Goal: Task Accomplishment & Management: Manage account settings

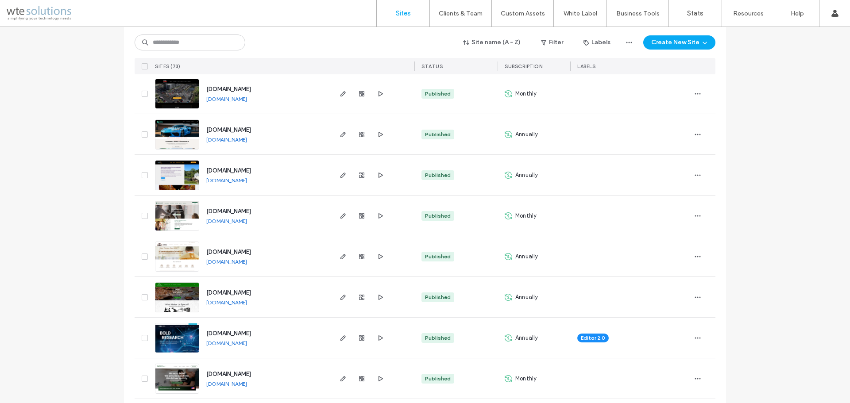
scroll to position [1461, 0]
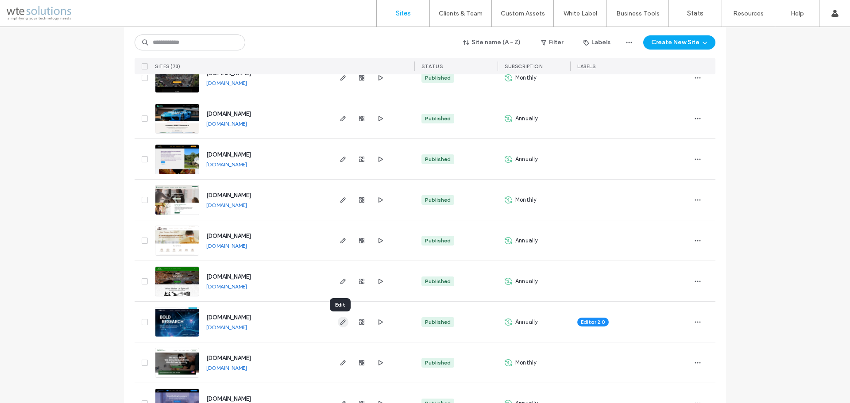
click at [341, 323] on icon "button" at bounding box center [342, 322] width 7 height 7
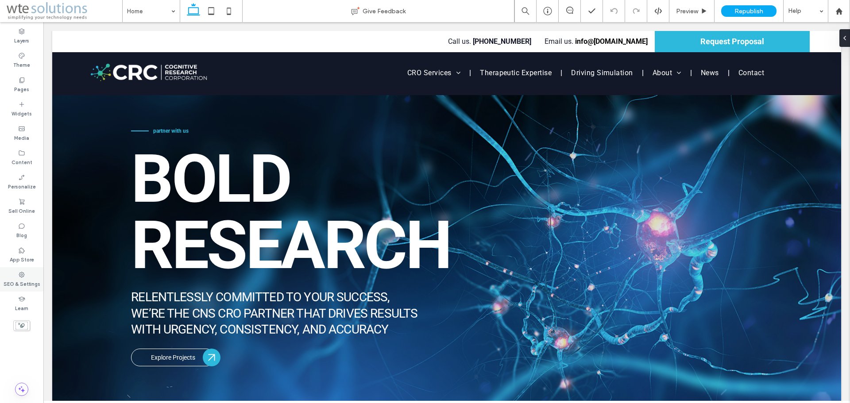
click at [21, 276] on icon at bounding box center [21, 274] width 7 height 7
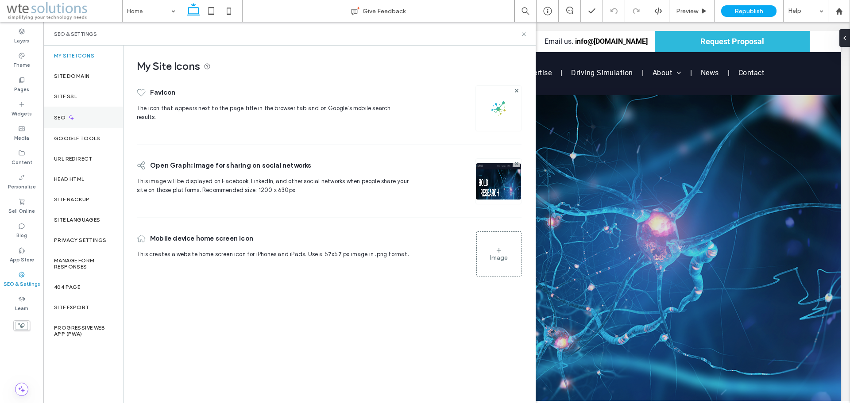
click at [58, 124] on div "SEO" at bounding box center [83, 118] width 80 height 22
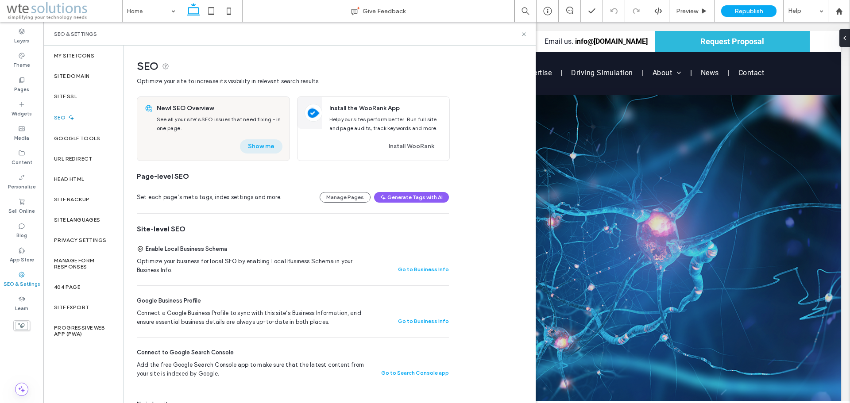
click at [271, 143] on button "Show me" at bounding box center [261, 146] width 42 height 14
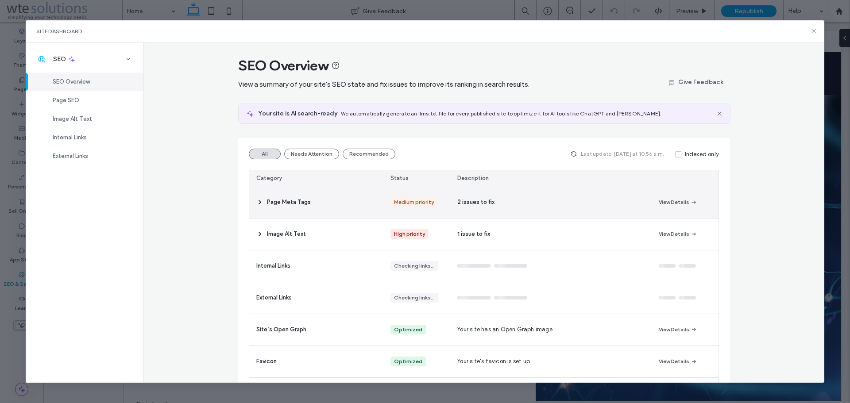
click at [409, 204] on div "Medium priority" at bounding box center [414, 202] width 40 height 10
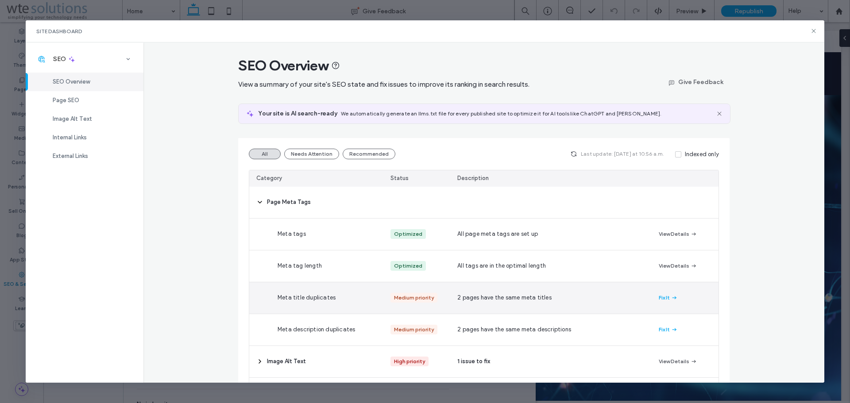
click at [513, 295] on span "2 pages have the same meta titles" at bounding box center [504, 297] width 94 height 9
click at [665, 299] on button "Fix It" at bounding box center [668, 298] width 19 height 11
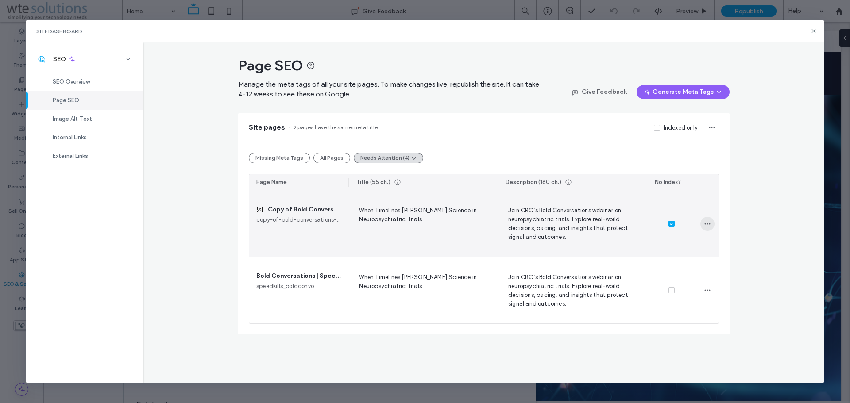
click at [710, 225] on icon "button" at bounding box center [707, 223] width 7 height 7
click at [748, 262] on span "Go to Page" at bounding box center [733, 263] width 31 height 9
click at [80, 81] on span "SEO Overview" at bounding box center [71, 81] width 37 height 7
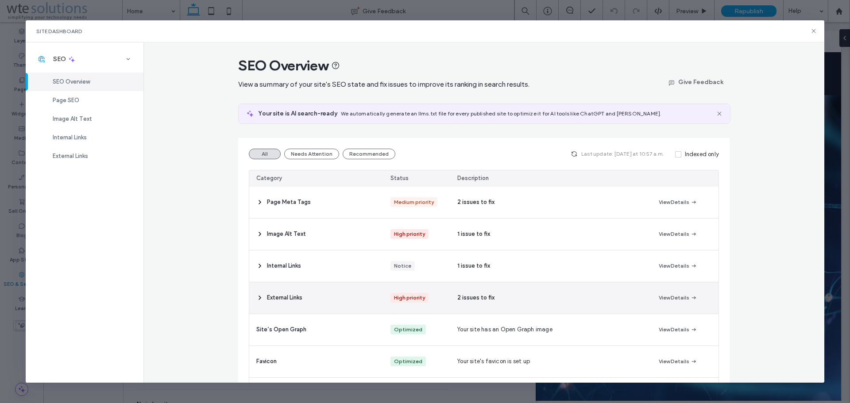
click at [386, 303] on div "High priority" at bounding box center [416, 297] width 67 height 31
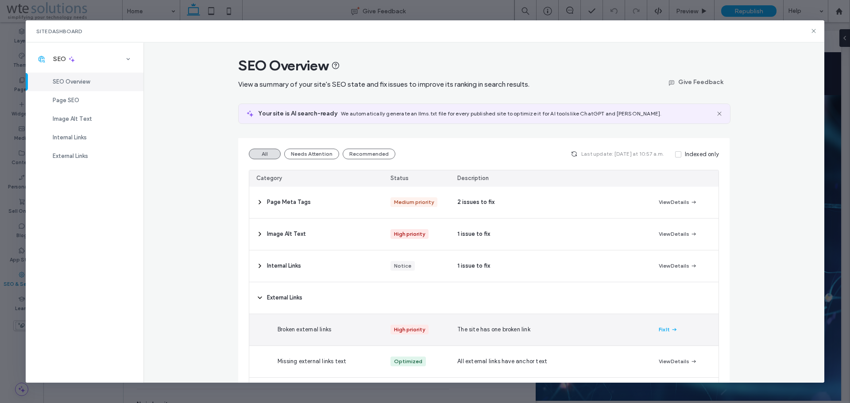
click at [619, 325] on div "The site has one broken link" at bounding box center [550, 329] width 201 height 31
click at [661, 327] on button "Fix It" at bounding box center [668, 329] width 19 height 11
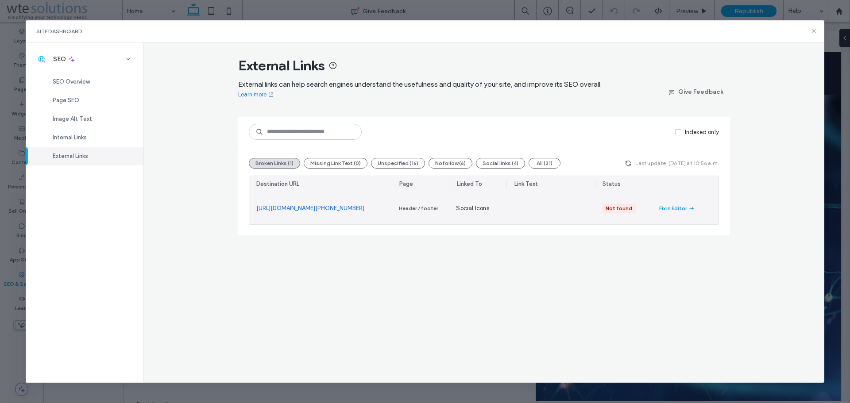
click at [681, 208] on div "Fix in Editor" at bounding box center [673, 208] width 28 height 8
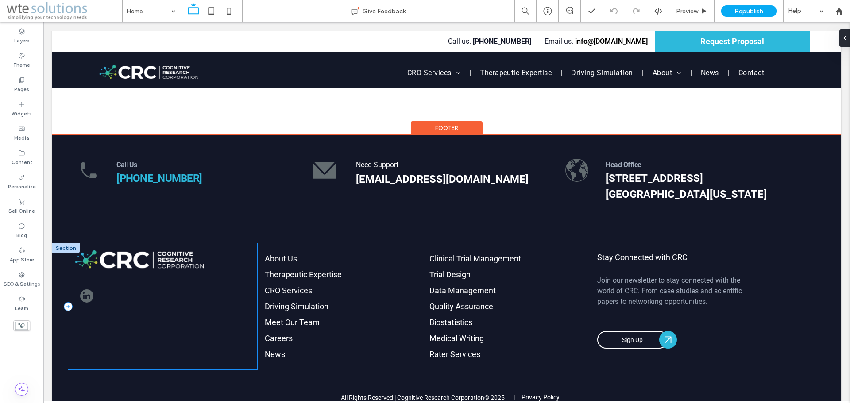
click at [134, 266] on div at bounding box center [162, 306] width 189 height 126
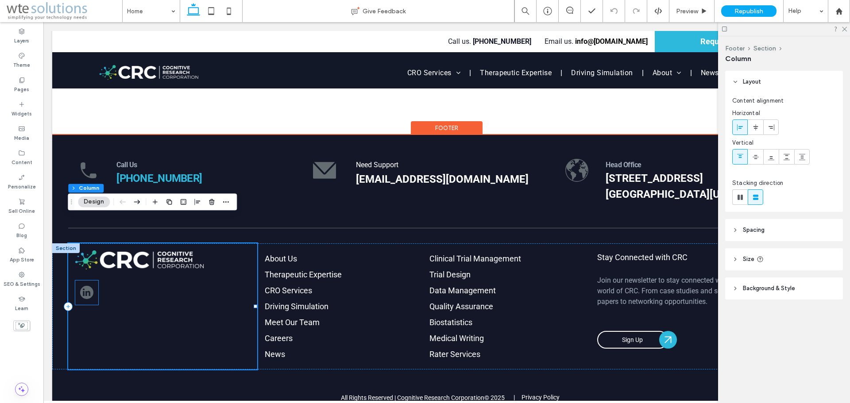
click at [85, 286] on span "linkedin" at bounding box center [86, 292] width 13 height 13
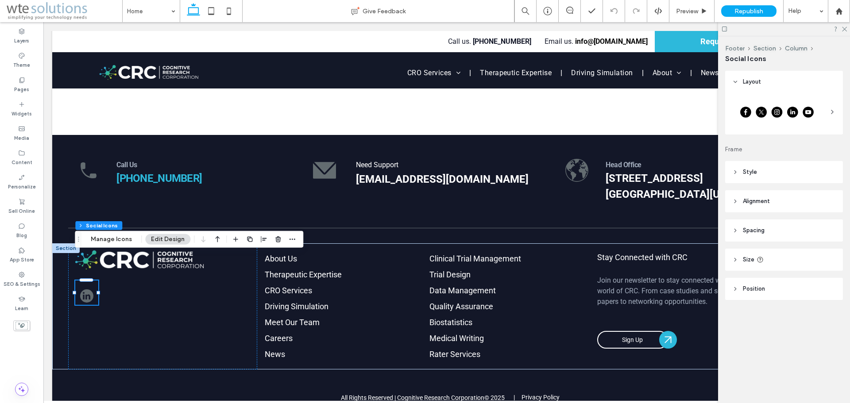
click at [788, 93] on div at bounding box center [784, 114] width 118 height 42
click at [110, 239] on button "Manage Icons" at bounding box center [111, 239] width 53 height 11
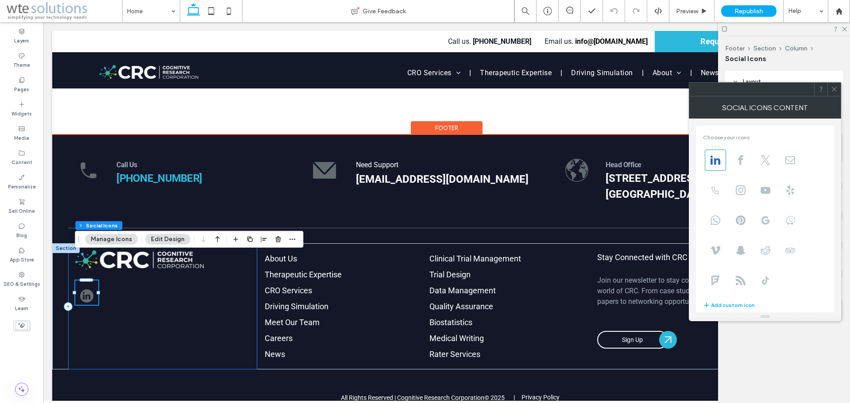
click at [187, 280] on div at bounding box center [162, 306] width 189 height 126
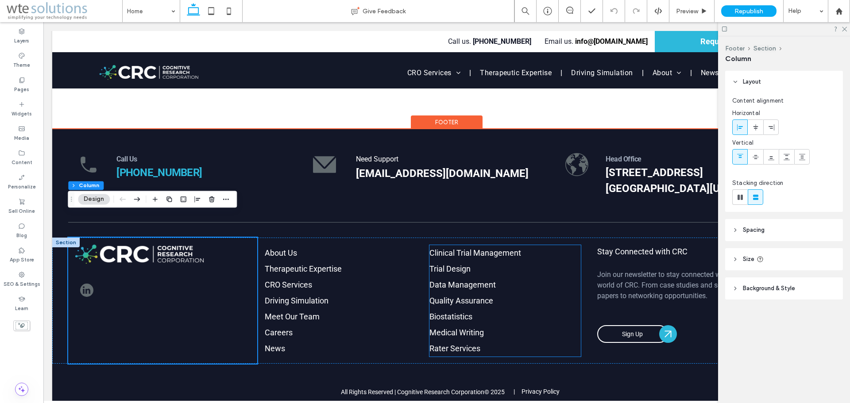
scroll to position [3192, 0]
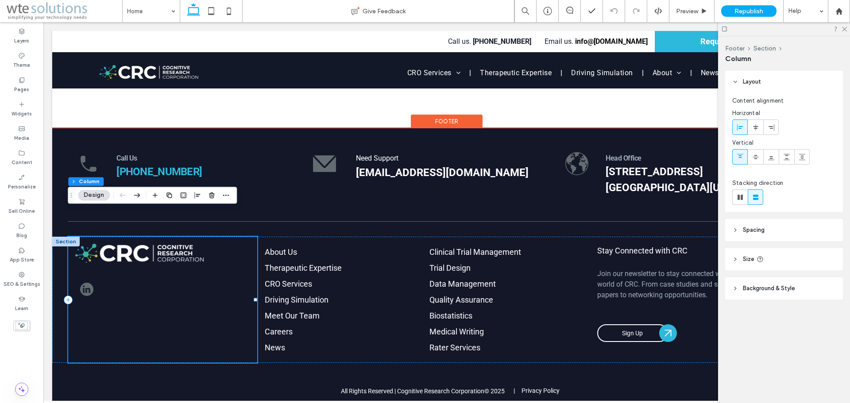
click at [132, 270] on div at bounding box center [162, 300] width 189 height 126
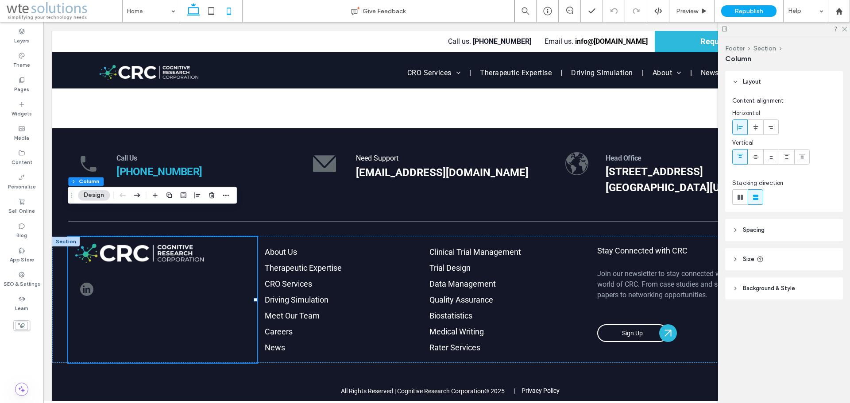
click at [227, 5] on icon at bounding box center [229, 11] width 18 height 18
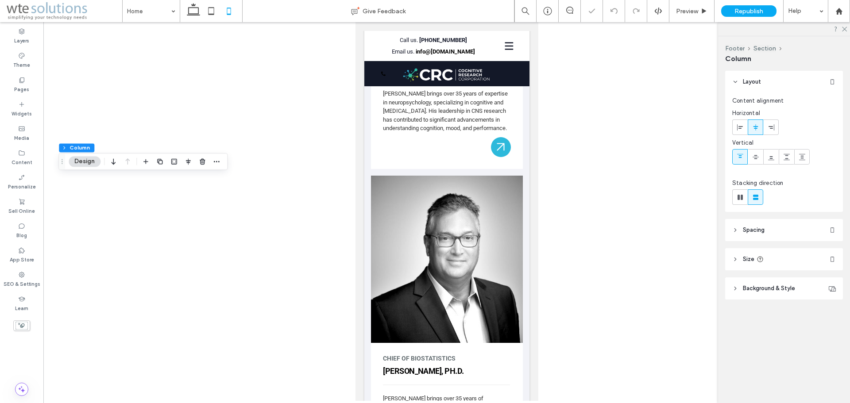
type input "*"
type input "**"
type input "*"
type input "**"
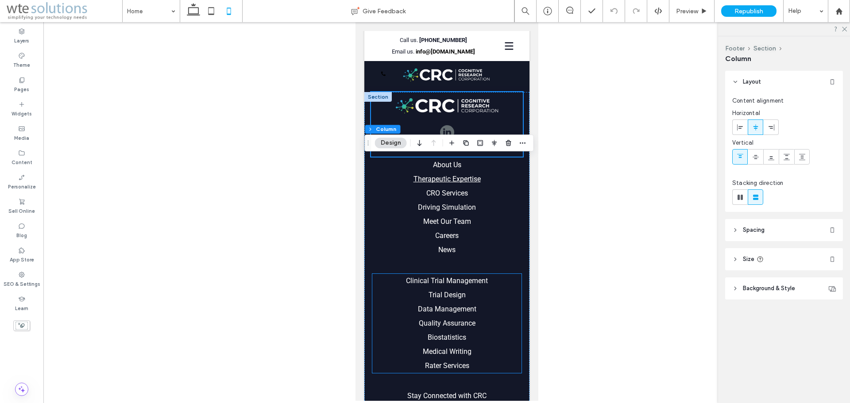
scroll to position [5665, 0]
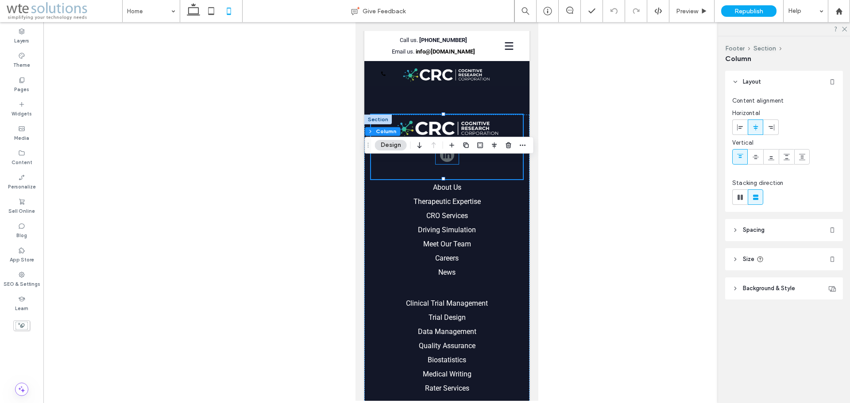
click at [439, 162] on span "linkedin" at bounding box center [446, 155] width 14 height 14
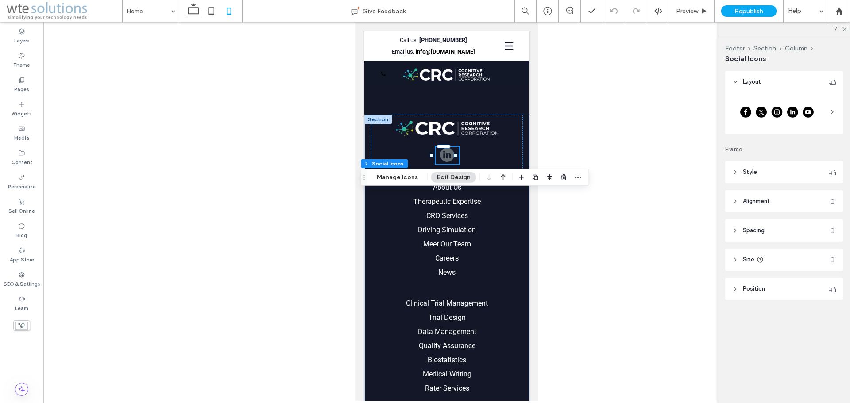
click at [808, 81] on header "Layout" at bounding box center [784, 82] width 118 height 22
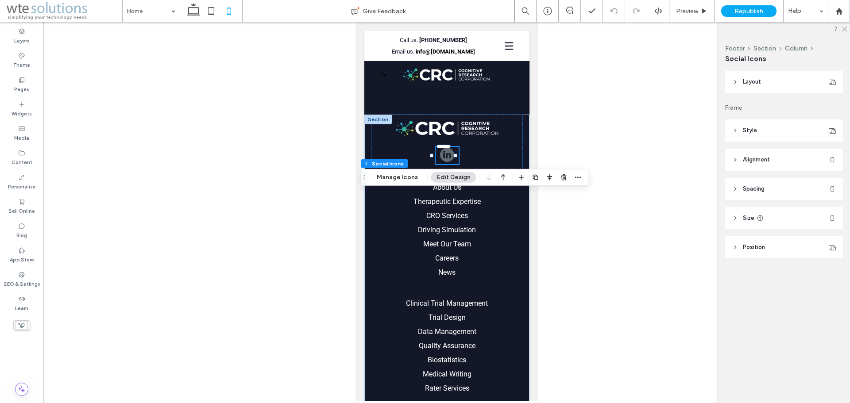
click at [808, 81] on header "Layout" at bounding box center [784, 82] width 118 height 22
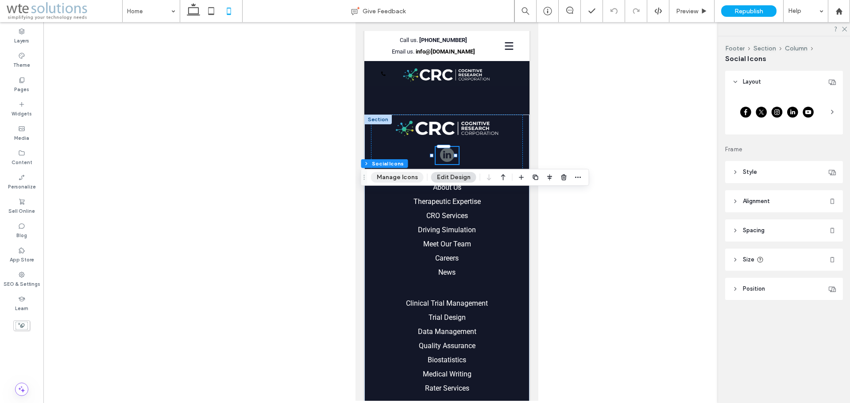
click at [405, 175] on button "Manage Icons" at bounding box center [397, 177] width 53 height 11
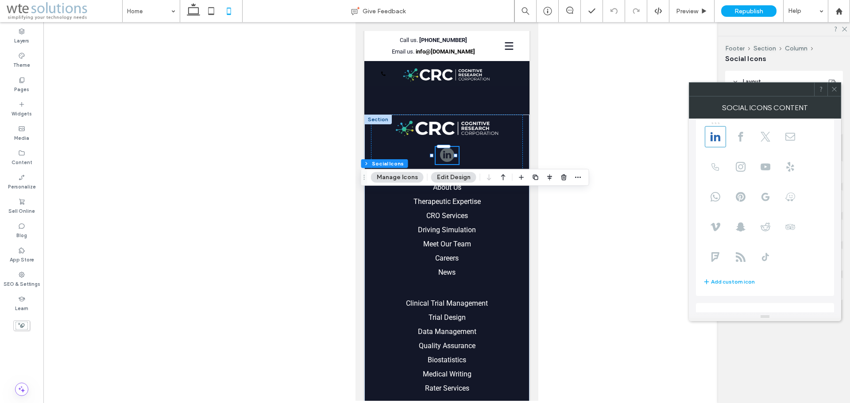
scroll to position [61, 0]
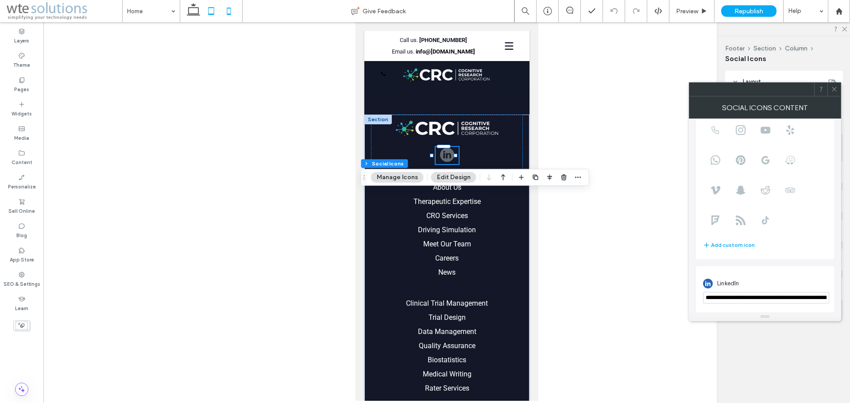
click at [214, 9] on icon at bounding box center [211, 11] width 18 height 18
type input "*"
type input "**"
type input "****"
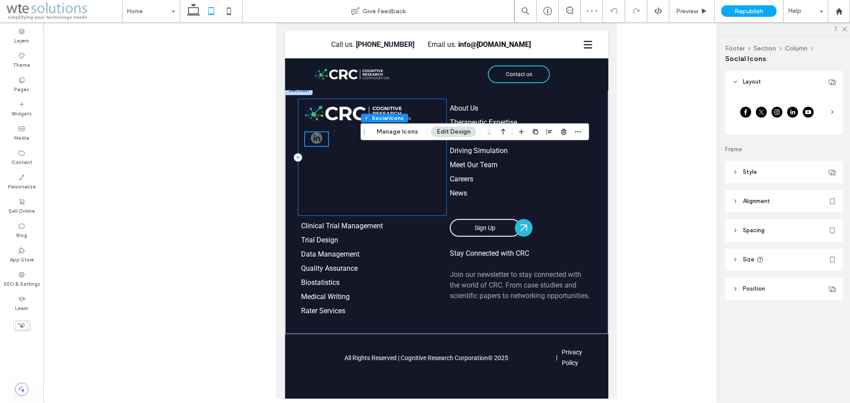
scroll to position [3824, 0]
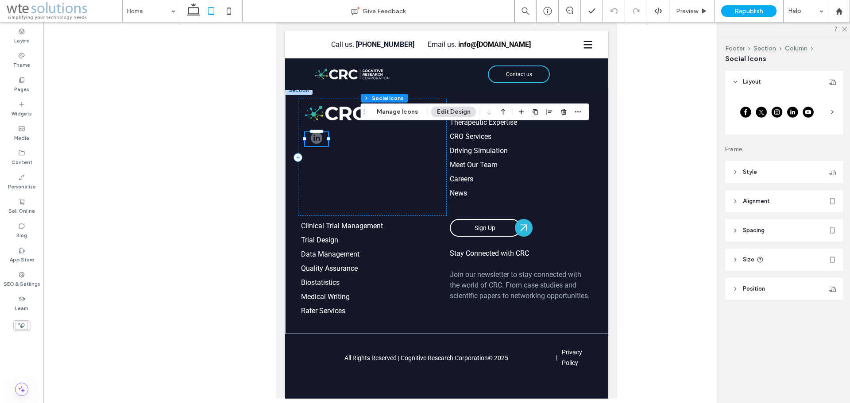
click at [315, 134] on span "linkedin" at bounding box center [317, 138] width 12 height 12
click at [314, 134] on span "linkedin" at bounding box center [317, 138] width 12 height 12
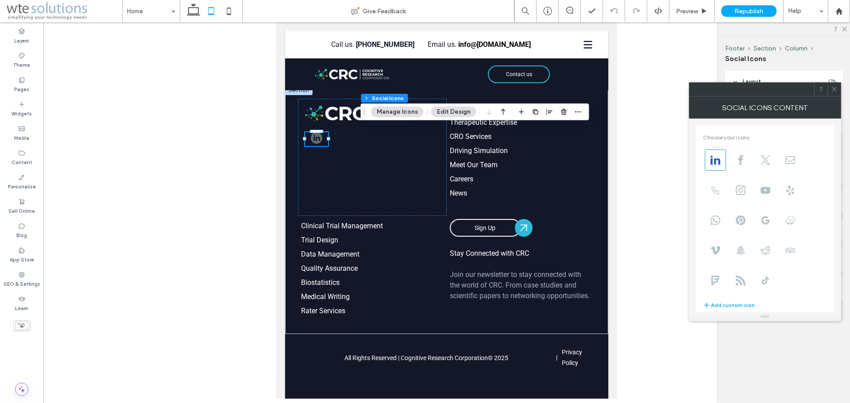
scroll to position [61, 0]
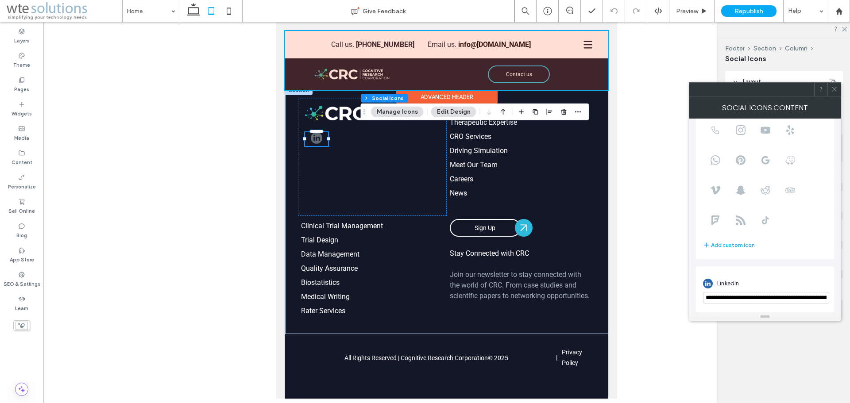
click at [581, 45] on div at bounding box center [446, 60] width 323 height 59
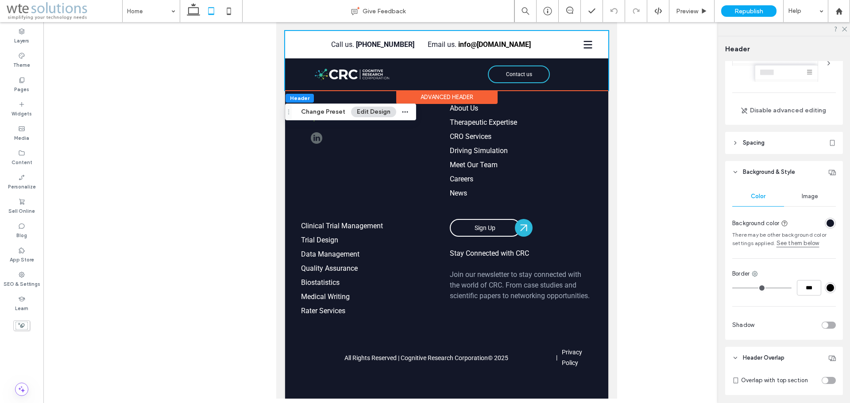
scroll to position [0, 0]
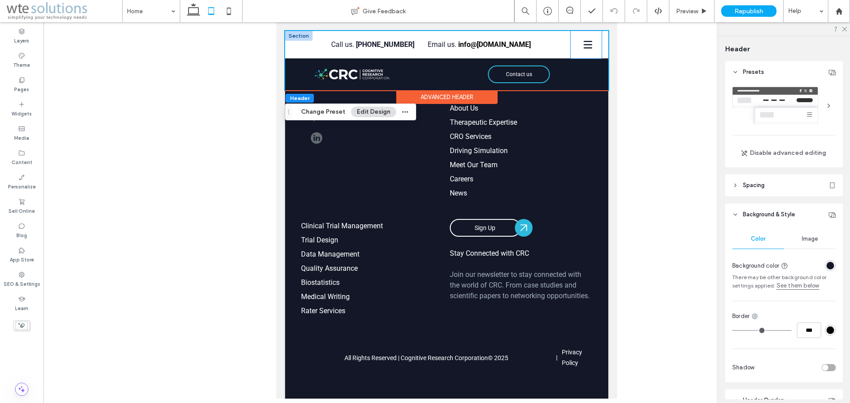
click at [577, 35] on div at bounding box center [585, 44] width 31 height 27
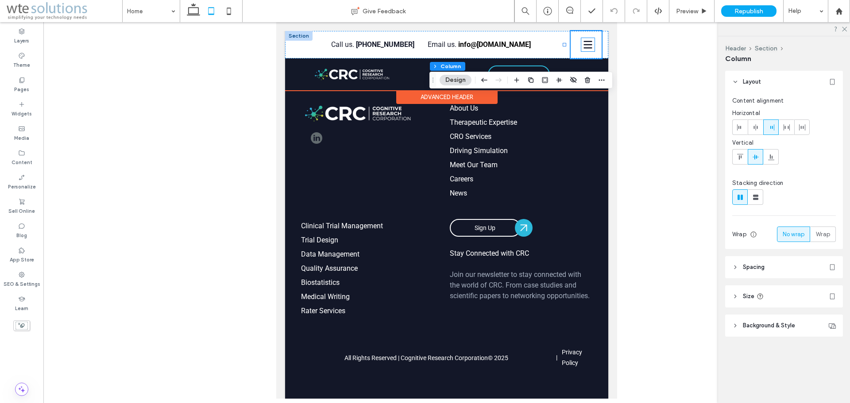
click at [584, 46] on icon at bounding box center [587, 44] width 13 height 13
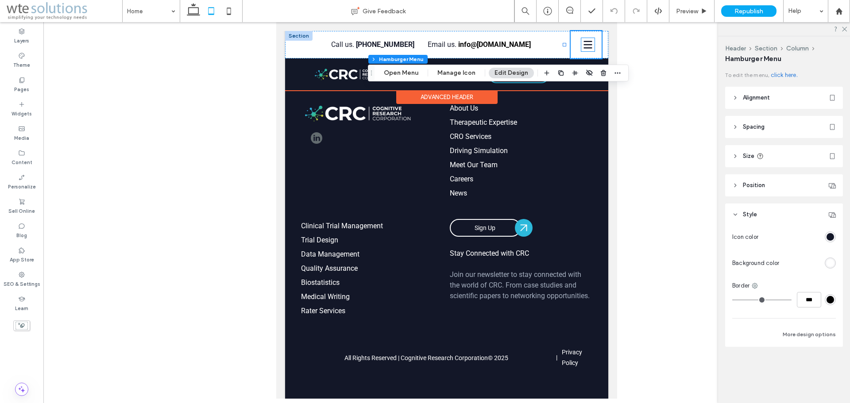
click at [584, 46] on icon at bounding box center [587, 44] width 13 height 13
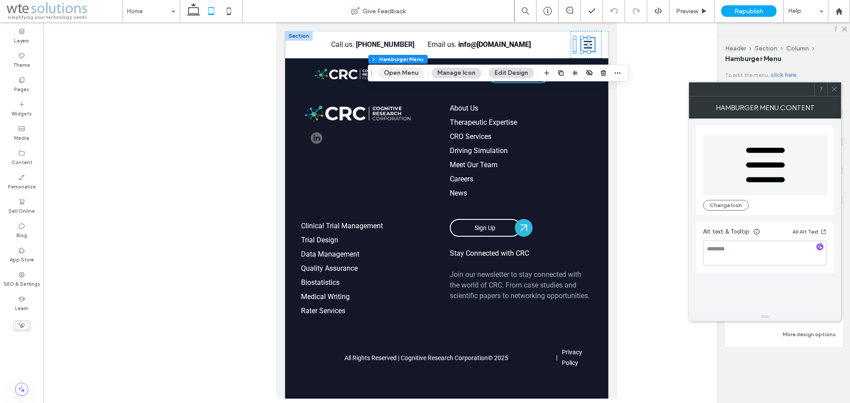
drag, startPoint x: 410, startPoint y: 68, endPoint x: 133, endPoint y: 46, distance: 277.9
click at [410, 68] on button "Open Menu" at bounding box center [401, 73] width 46 height 11
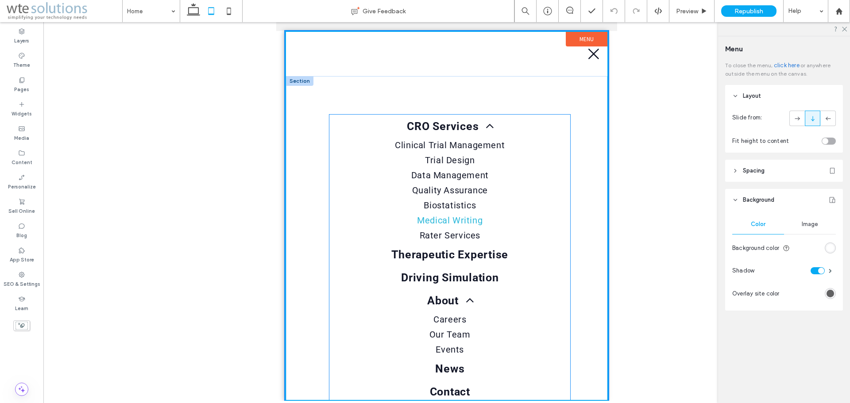
scroll to position [220, 0]
